Goal: Information Seeking & Learning: Learn about a topic

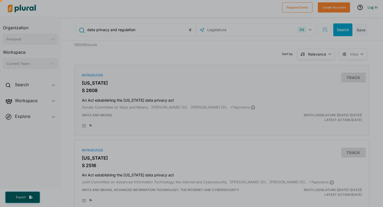
scroll to position [6, 0]
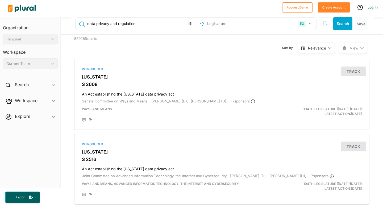
click at [327, 31] on div "data privacy and regulation 53 US Congress [US_STATE] [US_STATE] [US_STATE] [US…" at bounding box center [222, 23] width 303 height 21
click at [325, 19] on button "button" at bounding box center [325, 23] width 12 height 13
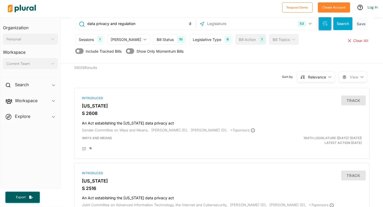
click at [323, 22] on icon "button" at bounding box center [323, 22] width 0 height 2
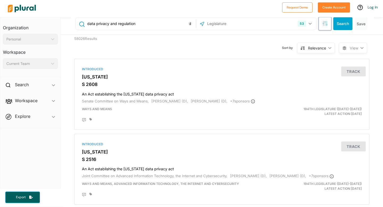
click at [323, 22] on icon "button" at bounding box center [323, 22] width 0 height 2
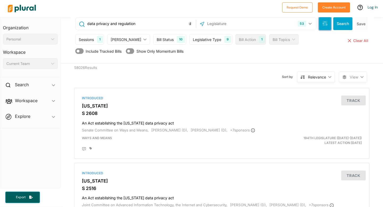
click at [321, 27] on button "button" at bounding box center [325, 23] width 12 height 13
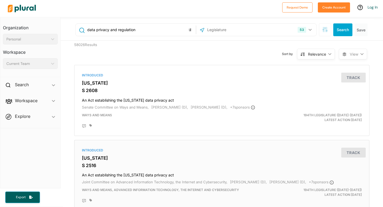
scroll to position [581, 0]
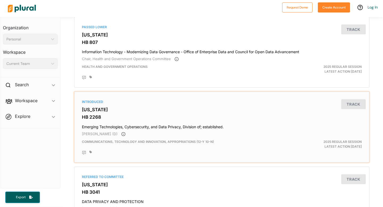
click at [238, 122] on div "Introduced [US_STATE] HB 2268 Emerging Technologies, Cybersecurity, and Data Pr…" at bounding box center [222, 127] width 290 height 66
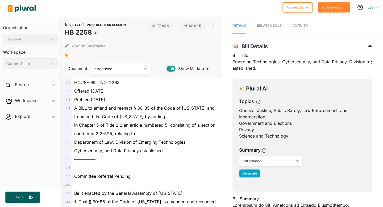
drag, startPoint x: 91, startPoint y: 33, endPoint x: 66, endPoint y: 34, distance: 24.5
click at [66, 34] on h1 "HB 2268" at bounding box center [95, 33] width 61 height 10
copy h1 "HB 2268"
click at [163, 50] on div "[US_STATE] - 2025 REGULAR SESSION HB 2268 Track Share View PDF View Source Prin…" at bounding box center [141, 47] width 161 height 61
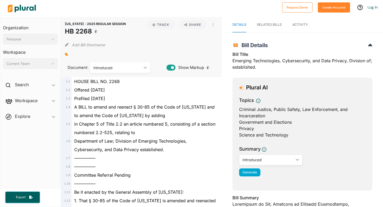
click at [133, 64] on div "Introduced ic_keyboard_arrow_down" at bounding box center [120, 67] width 60 height 11
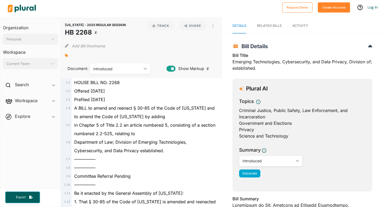
scroll to position [1, 0]
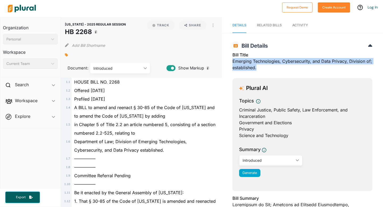
drag, startPoint x: 258, startPoint y: 67, endPoint x: 227, endPoint y: 59, distance: 31.8
copy div "Emerging Technologies, Cybersecurity, and Data Privacy, Division of; establishe…"
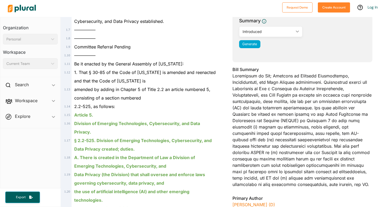
scroll to position [132, 0]
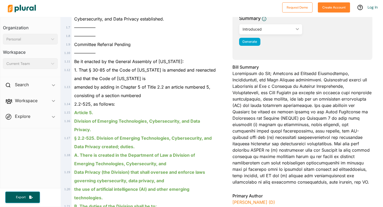
click at [288, 30] on div "Introduced" at bounding box center [267, 29] width 51 height 6
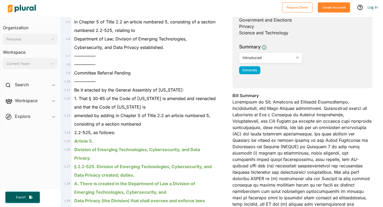
scroll to position [102, 0]
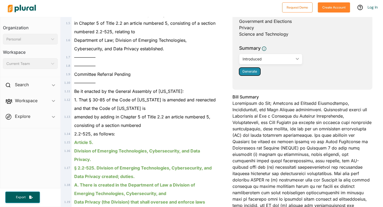
click at [253, 72] on span "Generate" at bounding box center [249, 71] width 15 height 4
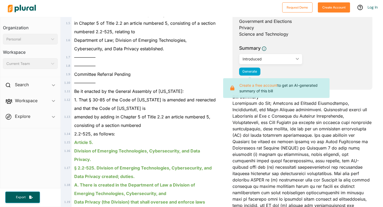
click at [330, 86] on div "Plural AI Topics Criminal Justice, Public Safety, Law Enforcement, and Incarcer…" at bounding box center [302, 33] width 140 height 113
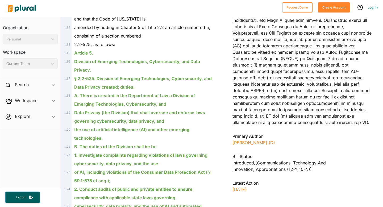
scroll to position [192, 0]
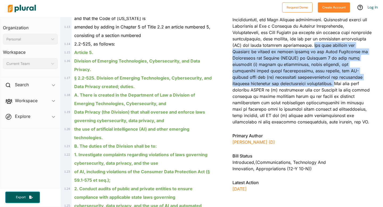
drag, startPoint x: 333, startPoint y: 44, endPoint x: 293, endPoint y: 85, distance: 57.3
click at [293, 85] on div "Bill Summary" at bounding box center [302, 66] width 140 height 124
copy div "The bill requires the Division to submit an annual report to the Joint Commissi…"
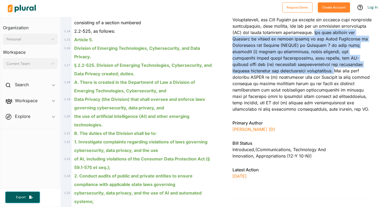
scroll to position [204, 0]
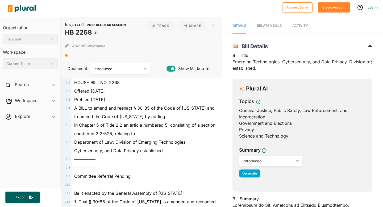
scroll to position [1, 0]
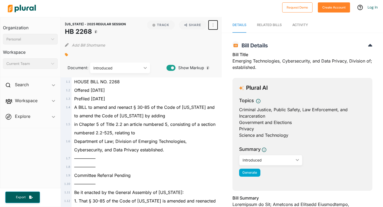
click at [213, 25] on icon "button" at bounding box center [212, 25] width 1 height 4
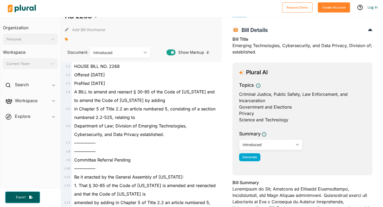
scroll to position [0, 0]
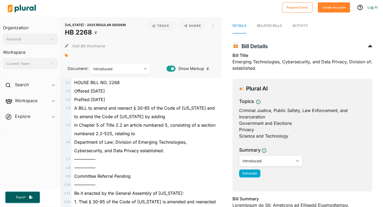
drag, startPoint x: 91, startPoint y: 33, endPoint x: 56, endPoint y: 32, distance: 34.6
click at [56, 32] on div "Organization Personal ic_keyboard_arrow_down Personal Workspace Current Team ic…" at bounding box center [191, 112] width 383 height 190
click at [90, 32] on h1 "HB 2268" at bounding box center [95, 33] width 61 height 10
drag, startPoint x: 90, startPoint y: 32, endPoint x: 62, endPoint y: 34, distance: 27.7
click at [62, 34] on div "[US_STATE] - 2025 REGULAR SESSION HB 2268 Track Share View PDF View Source Prin…" at bounding box center [141, 47] width 161 height 61
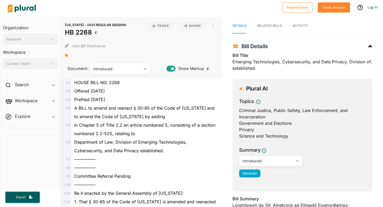
click at [66, 31] on h1 "HB 2268" at bounding box center [95, 33] width 61 height 10
drag, startPoint x: 66, startPoint y: 31, endPoint x: 89, endPoint y: 31, distance: 23.1
click at [89, 31] on h1 "HB 2268" at bounding box center [95, 33] width 61 height 10
copy h1 "HB 2268"
click at [184, 48] on div "Add Bill Shortname" at bounding box center [141, 44] width 153 height 11
